Goal: Navigation & Orientation: Find specific page/section

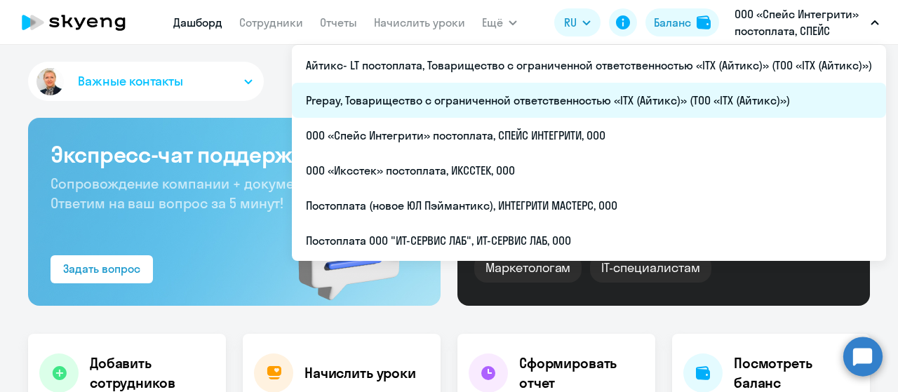
click at [520, 99] on li "Prepay, Товарищество с ограниченной ответственностью «ITX (Айтикс)» (ТОО «ITX (…" at bounding box center [589, 100] width 595 height 35
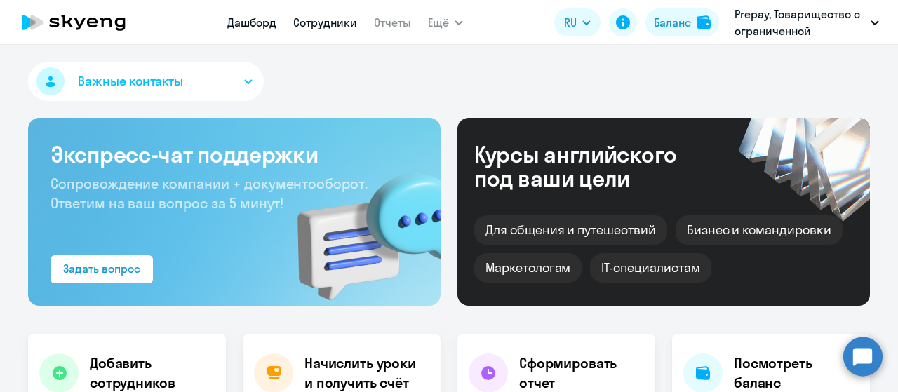
click at [312, 24] on link "Сотрудники" at bounding box center [325, 22] width 64 height 14
select select "30"
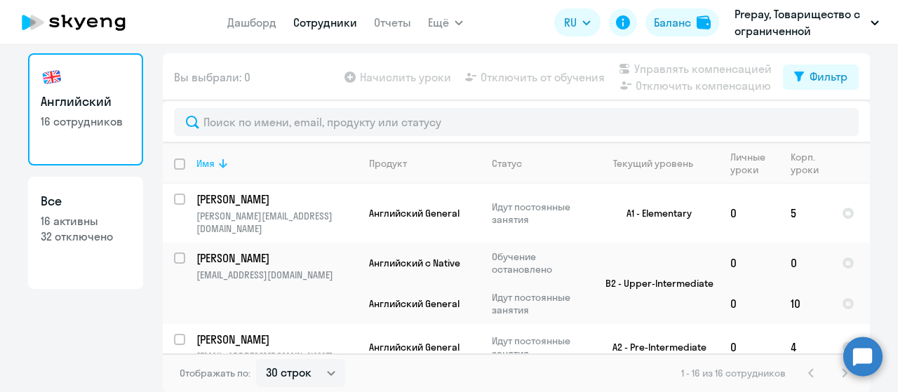
click at [222, 160] on icon at bounding box center [223, 163] width 17 height 17
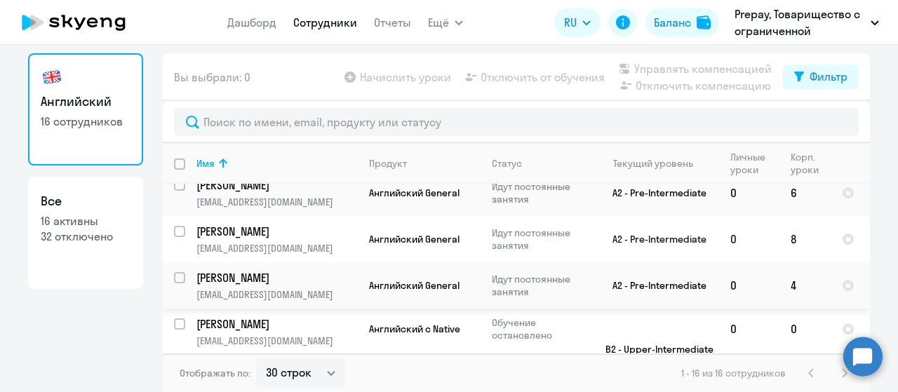
scroll to position [597, 0]
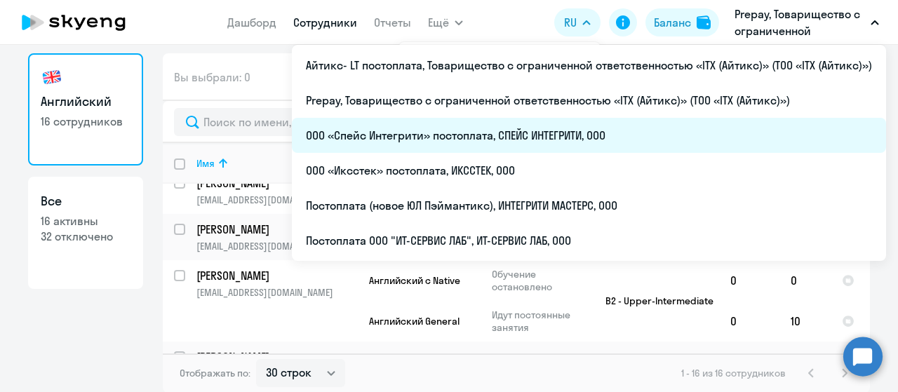
click at [583, 137] on li "ООО «Спейс Интегрити» постоплата, СПЕЙС ИНТЕГРИТИ, ООО" at bounding box center [589, 135] width 595 height 35
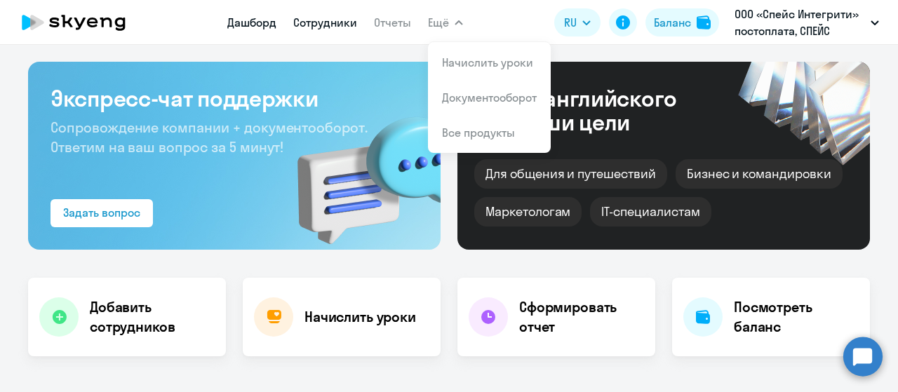
click at [340, 28] on link "Сотрудники" at bounding box center [325, 22] width 64 height 14
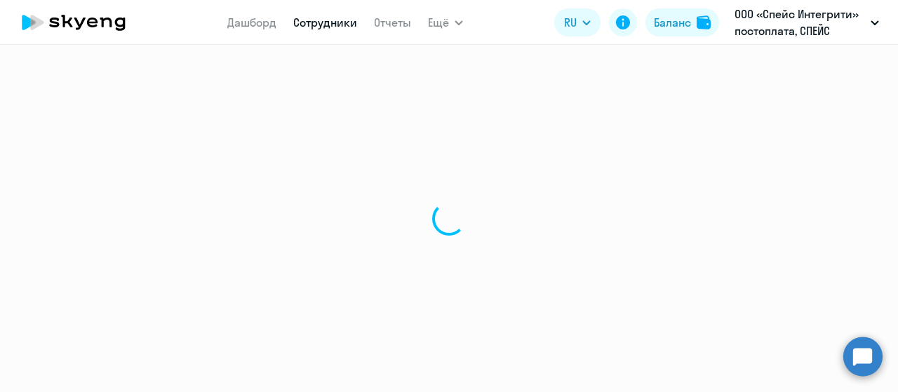
select select "30"
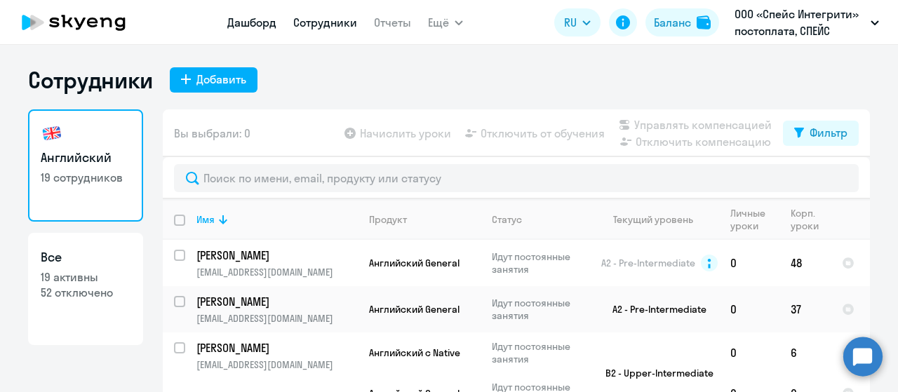
click at [256, 27] on link "Дашборд" at bounding box center [251, 22] width 49 height 14
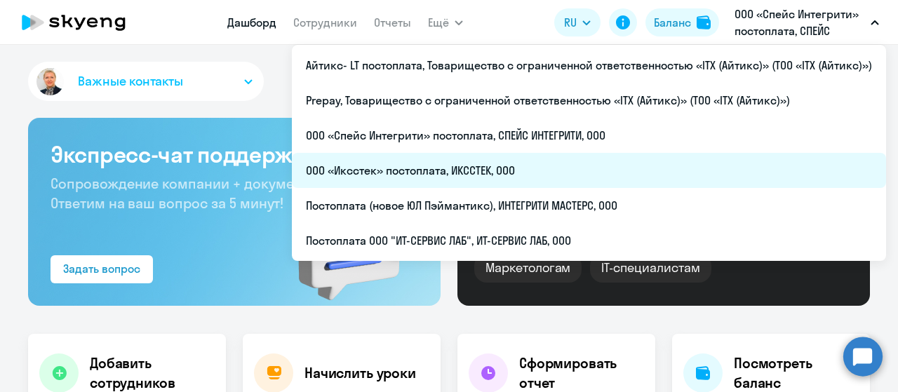
click at [573, 176] on li "ООО «Иксстек» постоплата, ИКССТЕК, ООО" at bounding box center [589, 170] width 595 height 35
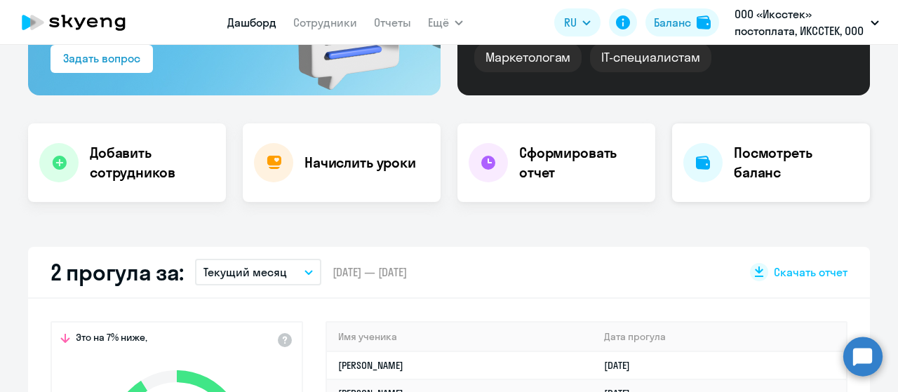
scroll to position [281, 0]
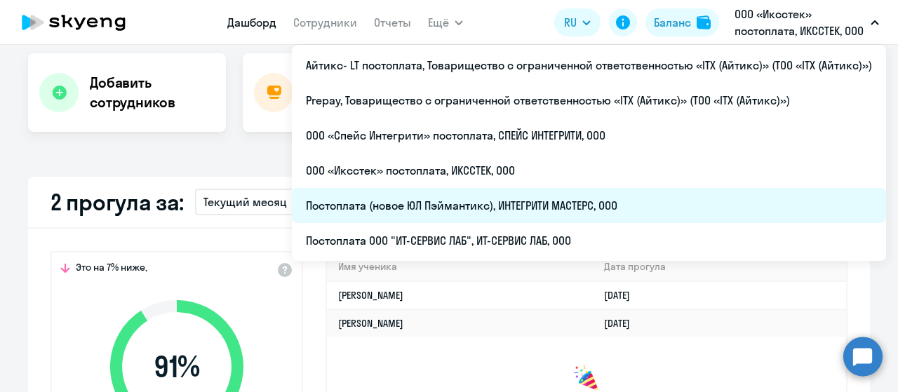
click at [629, 197] on li "Постоплата (новое ЮЛ Пэймантикс), ИНТЕГРИТИ МАСТЕРС, ООО" at bounding box center [589, 205] width 595 height 35
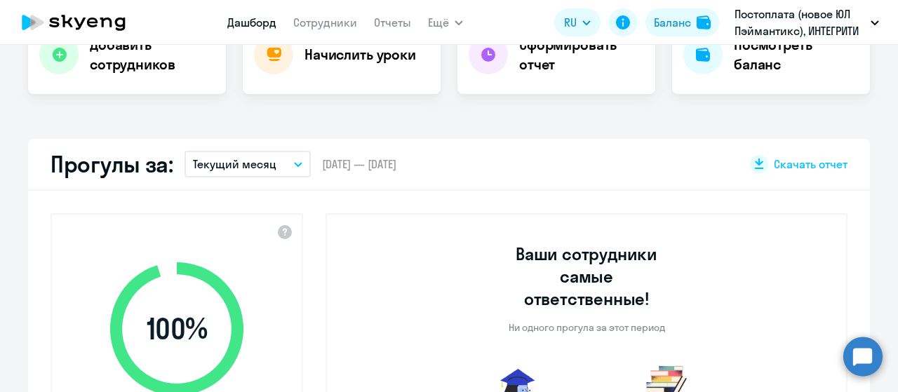
scroll to position [351, 0]
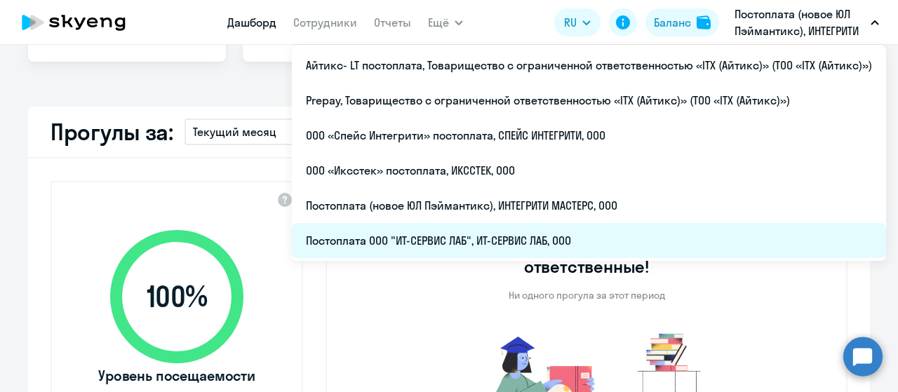
click at [618, 242] on li "Постоплата ООО "ИТ-СЕРВИС ЛАБ", ИТ-СЕРВИС ЛАБ, ООО" at bounding box center [589, 240] width 595 height 35
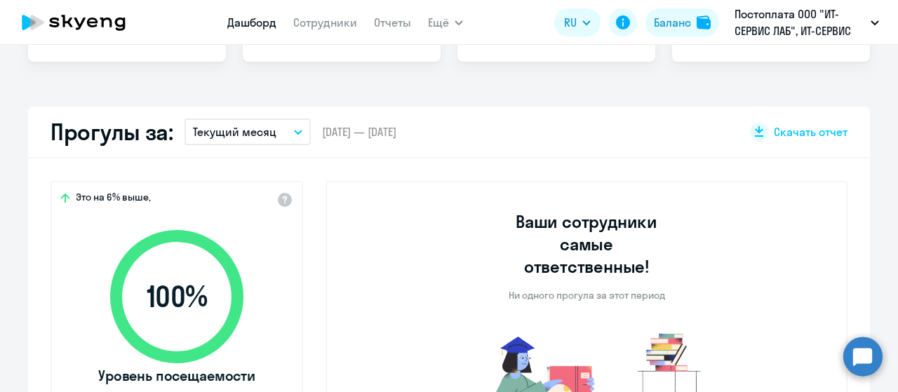
select select "30"
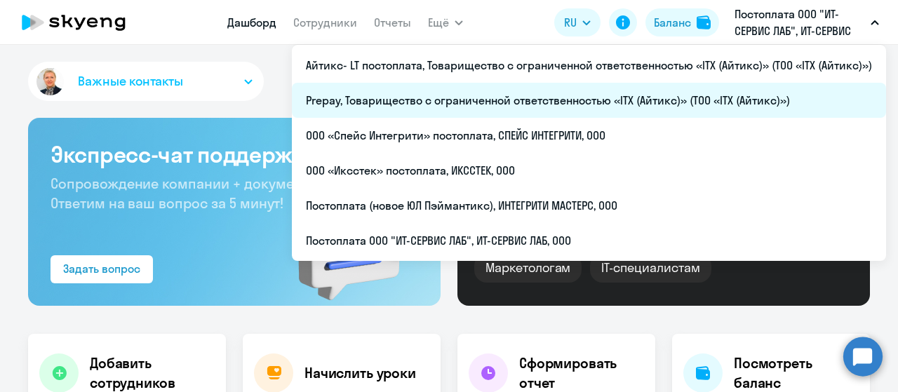
click at [639, 92] on li "Prepay, Товарищество с ограниченной ответственностью «ITX (Айтикс)» (ТОО «ITX (…" at bounding box center [589, 100] width 595 height 35
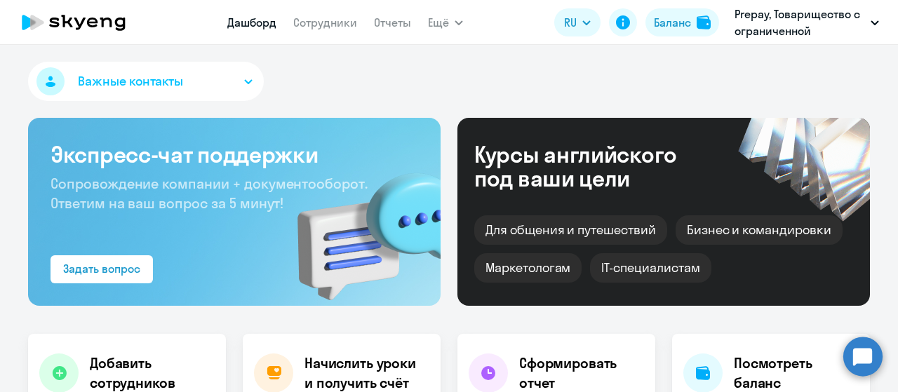
select select "30"
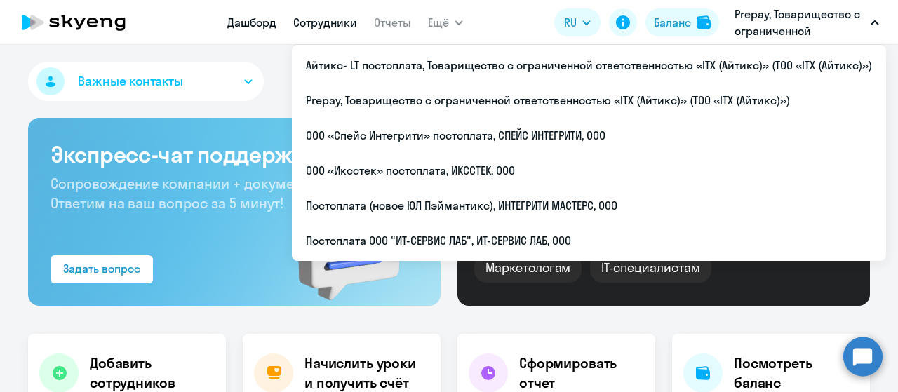
click at [314, 20] on link "Сотрудники" at bounding box center [325, 22] width 64 height 14
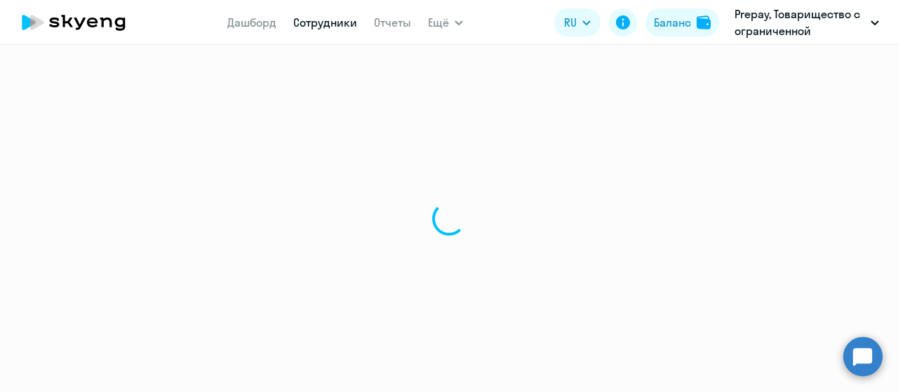
select select "30"
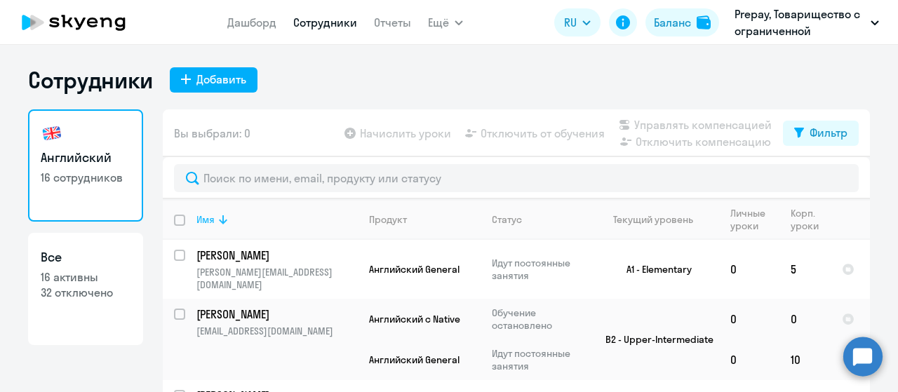
click at [215, 218] on icon at bounding box center [223, 219] width 17 height 17
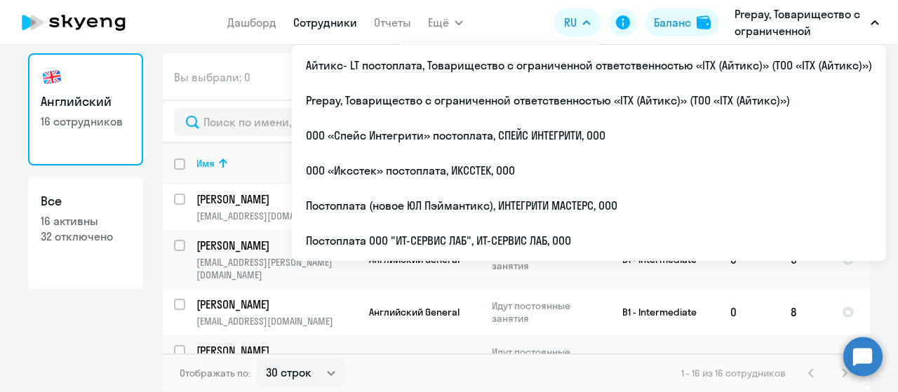
click at [86, 20] on icon at bounding box center [74, 22] width 124 height 35
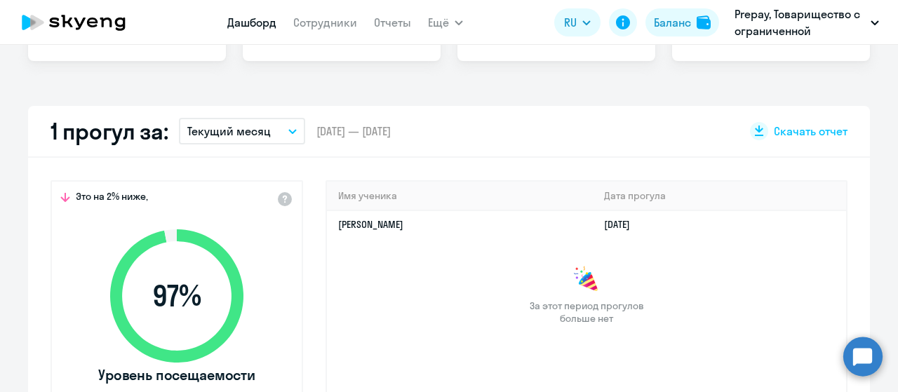
scroll to position [407, 0]
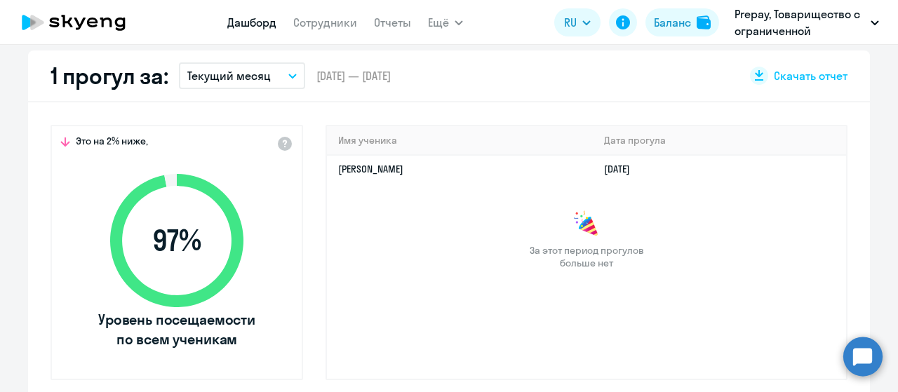
select select "30"
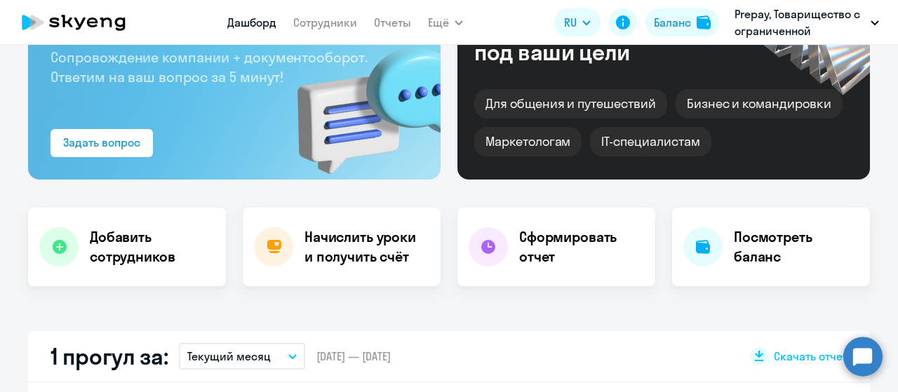
scroll to position [0, 0]
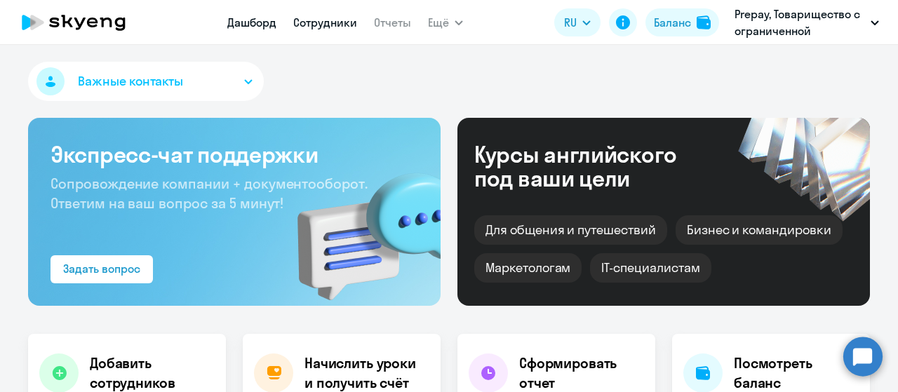
click at [328, 25] on link "Сотрудники" at bounding box center [325, 22] width 64 height 14
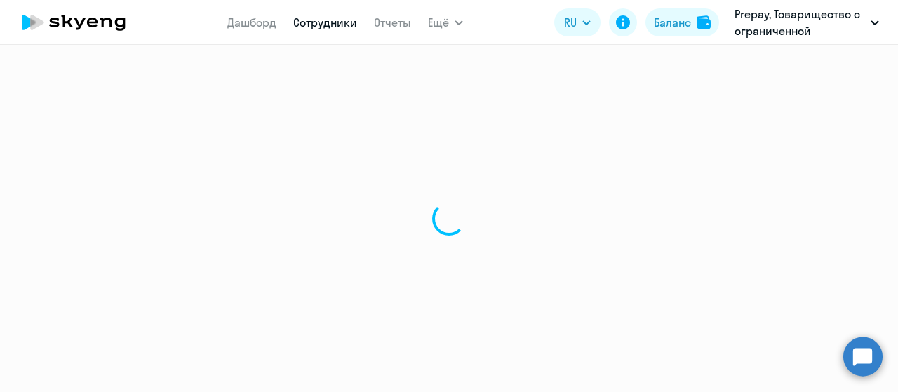
select select "30"
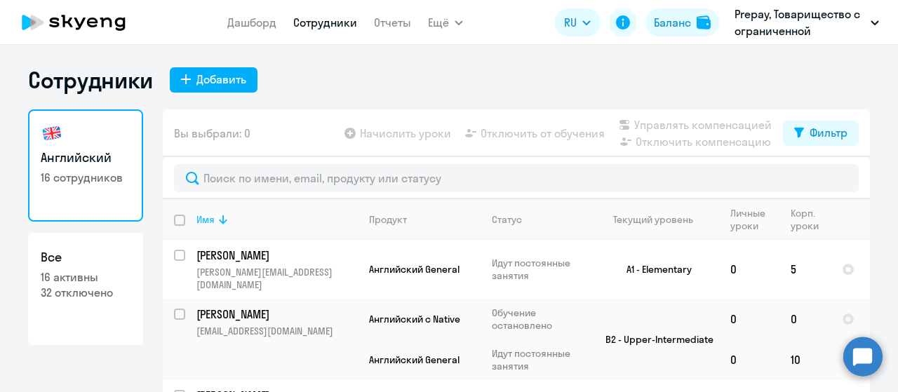
click at [225, 222] on icon at bounding box center [223, 219] width 17 height 17
